Goal: Information Seeking & Learning: Check status

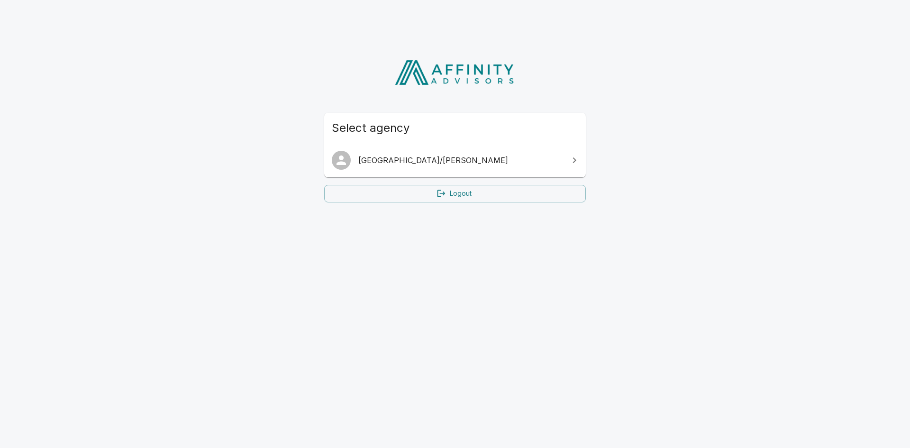
click at [463, 160] on span "[GEOGRAPHIC_DATA]/[PERSON_NAME]" at bounding box center [461, 160] width 205 height 11
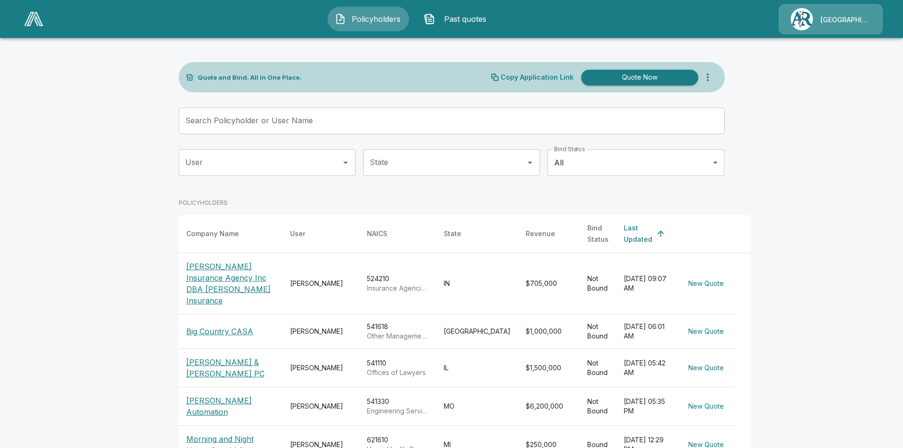
click at [366, 117] on input "Search Policyholder or User Name" at bounding box center [447, 121] width 536 height 27
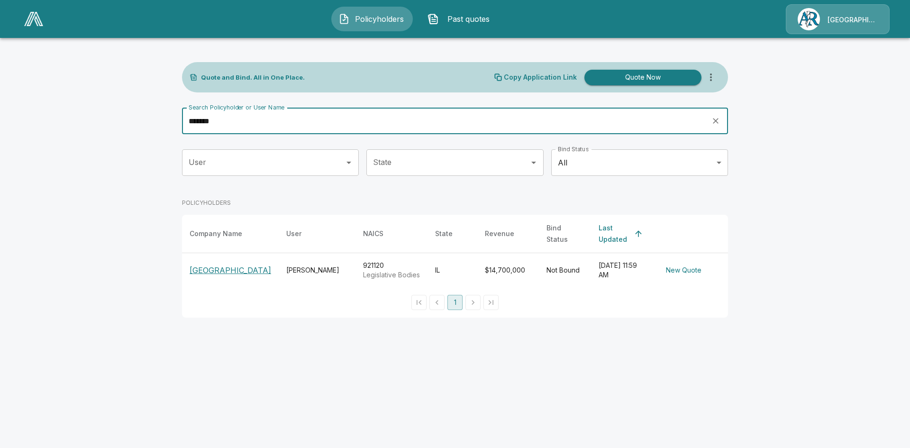
type input "*******"
click at [191, 265] on p "[GEOGRAPHIC_DATA]" at bounding box center [231, 270] width 82 height 11
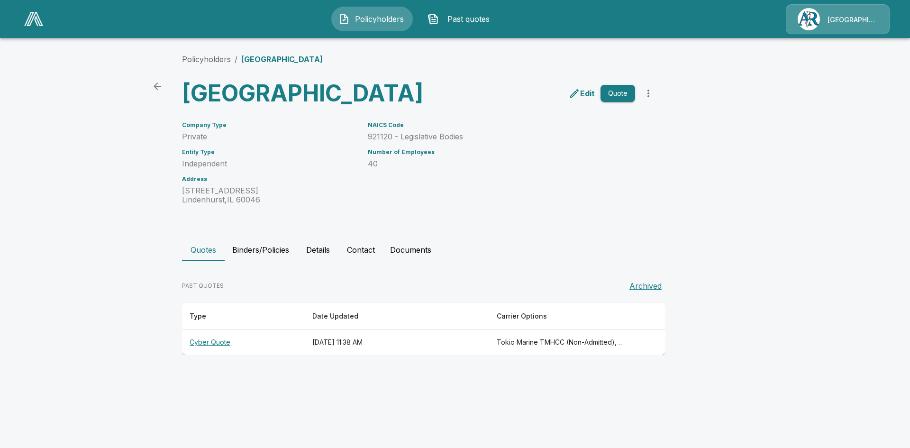
click at [600, 355] on th "Tokio Marine TMHCC (Non-Admitted), Cowbell (Non-Admitted), Cowbell (Admitted), …" at bounding box center [561, 342] width 144 height 25
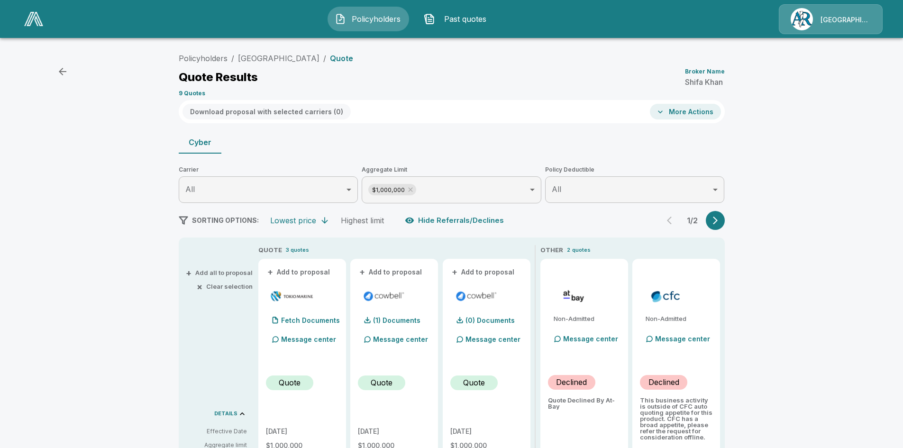
click at [713, 221] on button "button" at bounding box center [715, 220] width 19 height 19
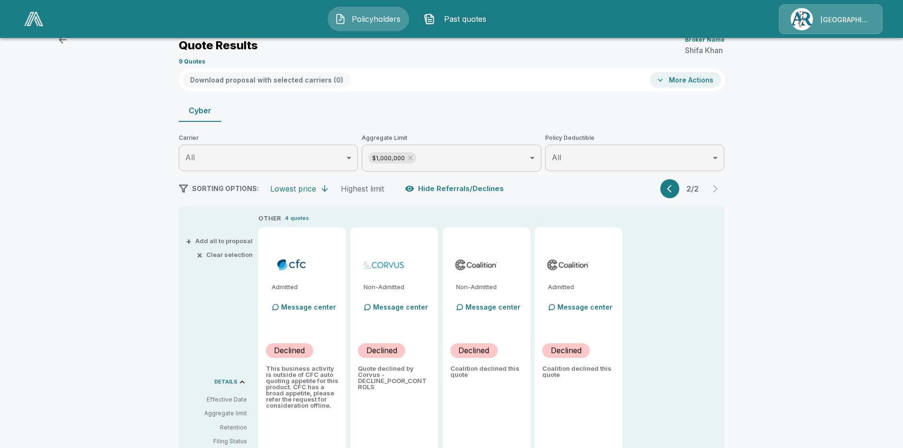
scroll to position [142, 0]
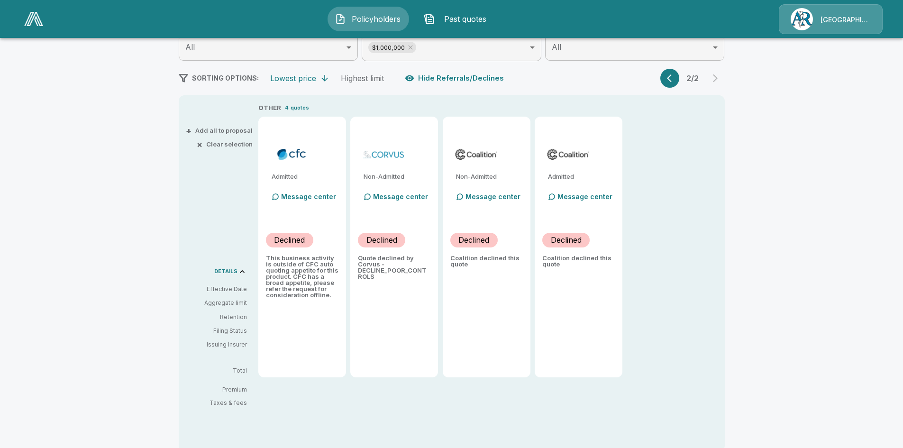
click at [668, 83] on button "button" at bounding box center [670, 78] width 19 height 19
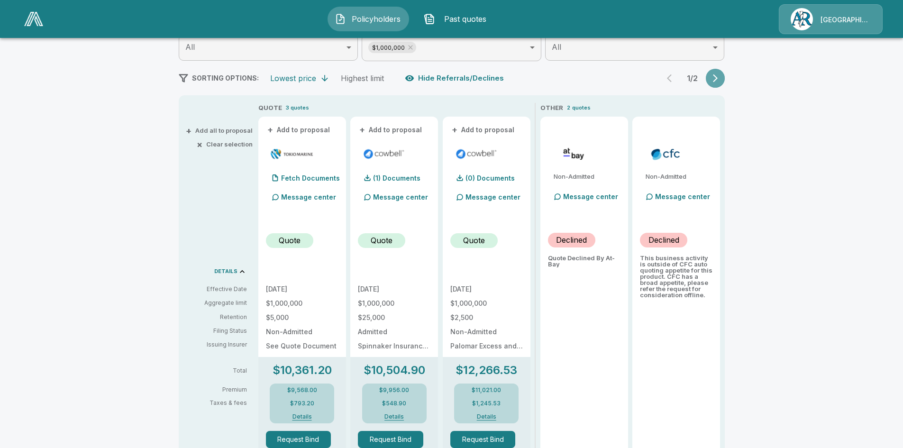
click at [720, 76] on icon "button" at bounding box center [715, 78] width 9 height 9
